Goal: Information Seeking & Learning: Learn about a topic

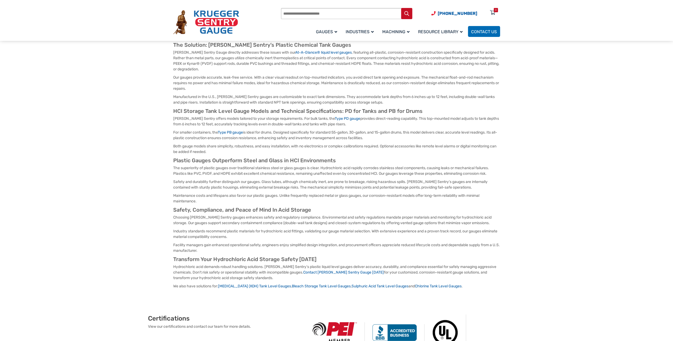
scroll to position [133, 0]
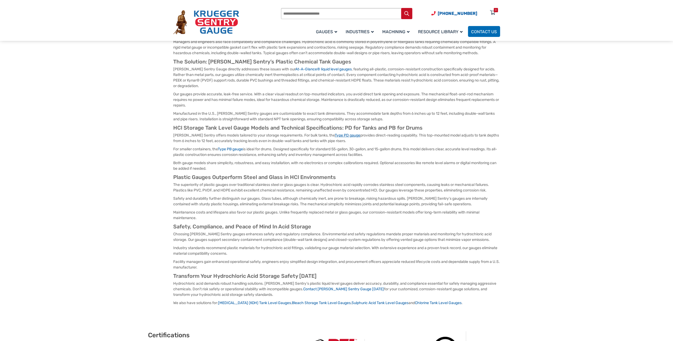
click at [340, 137] on link "Type PD gauge" at bounding box center [347, 135] width 25 height 5
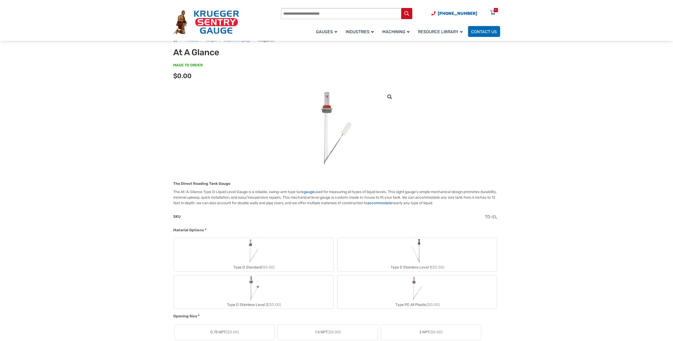
scroll to position [53, 0]
